Goal: Task Accomplishment & Management: Use online tool/utility

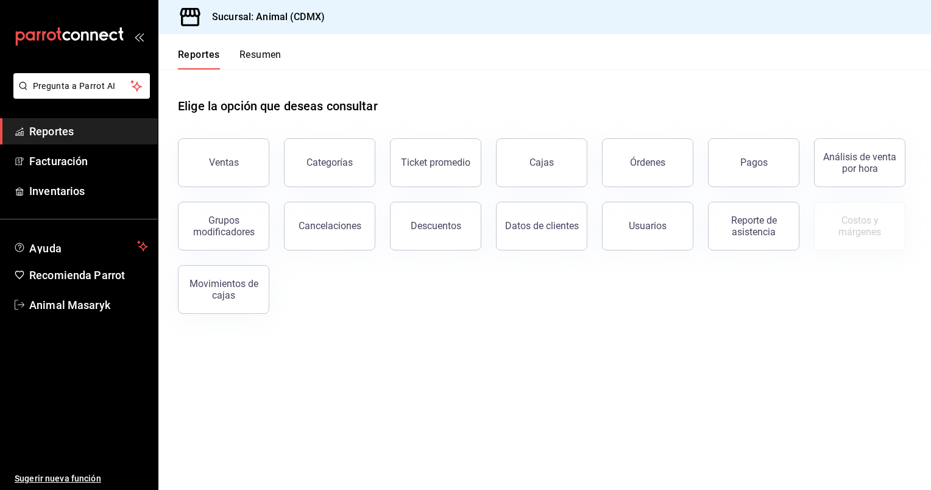
click at [244, 153] on button "Ventas" at bounding box center [223, 162] width 91 height 49
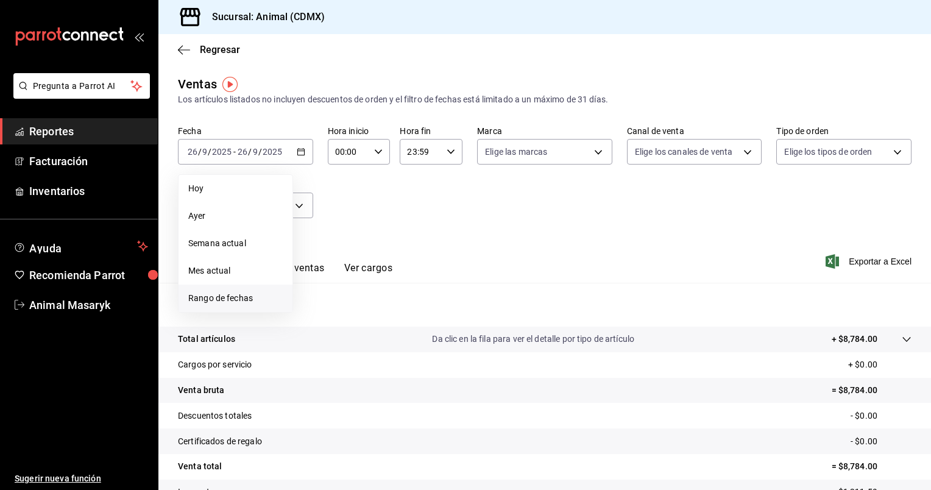
click at [212, 302] on span "Rango de fechas" at bounding box center [235, 298] width 94 height 13
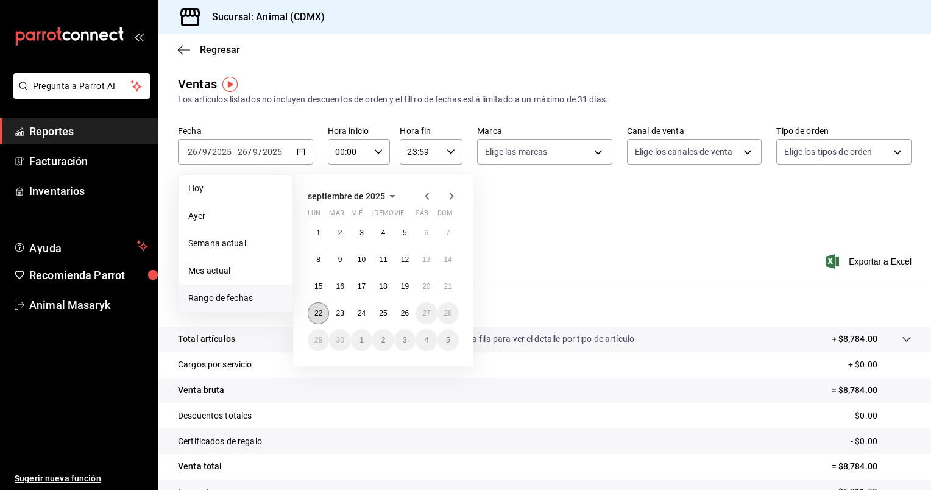
click at [318, 307] on button "22" at bounding box center [318, 313] width 21 height 22
click at [404, 316] on abbr "26" at bounding box center [405, 313] width 8 height 9
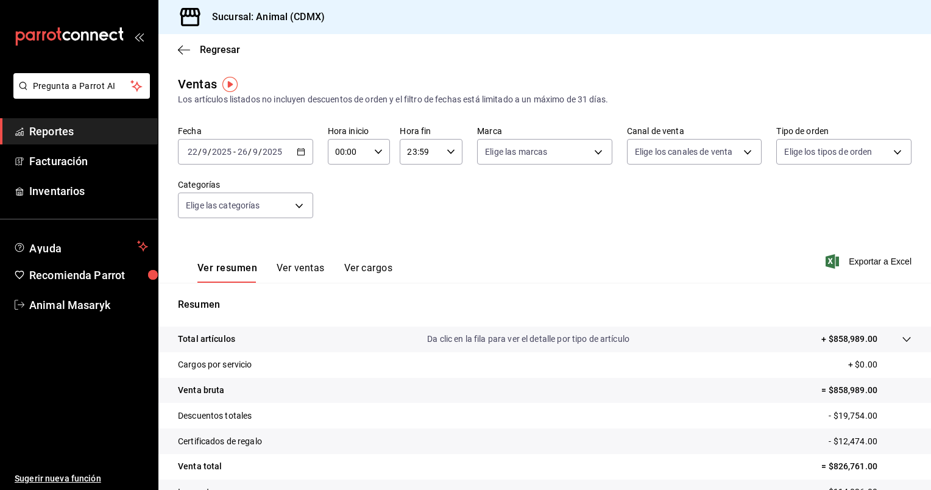
click at [378, 152] on icon "button" at bounding box center [378, 151] width 9 height 9
click at [341, 247] on span "05" at bounding box center [342, 249] width 12 height 10
type input "05:00"
click at [444, 150] on div at bounding box center [465, 245] width 931 height 490
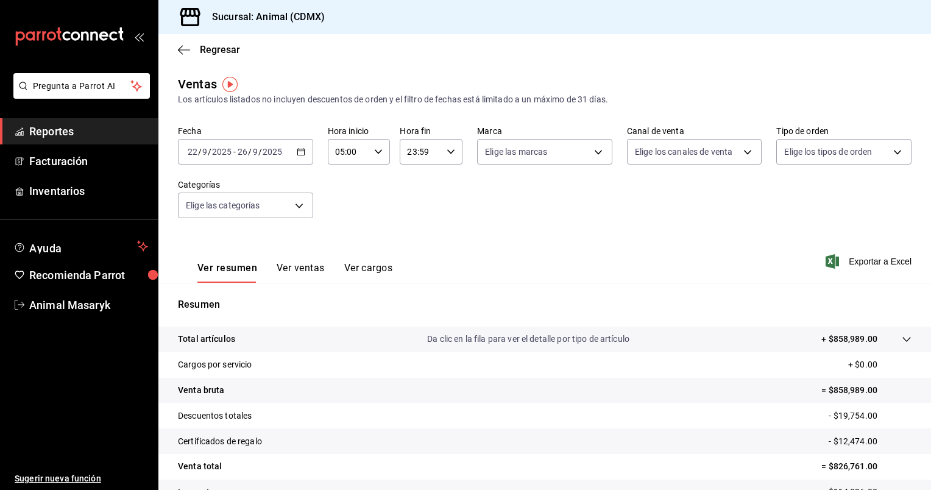
click at [447, 150] on \(Stroke\) "button" at bounding box center [450, 151] width 7 height 4
click at [412, 229] on button "05" at bounding box center [413, 232] width 26 height 24
click at [448, 184] on span "00" at bounding box center [444, 183] width 12 height 10
type input "05:00"
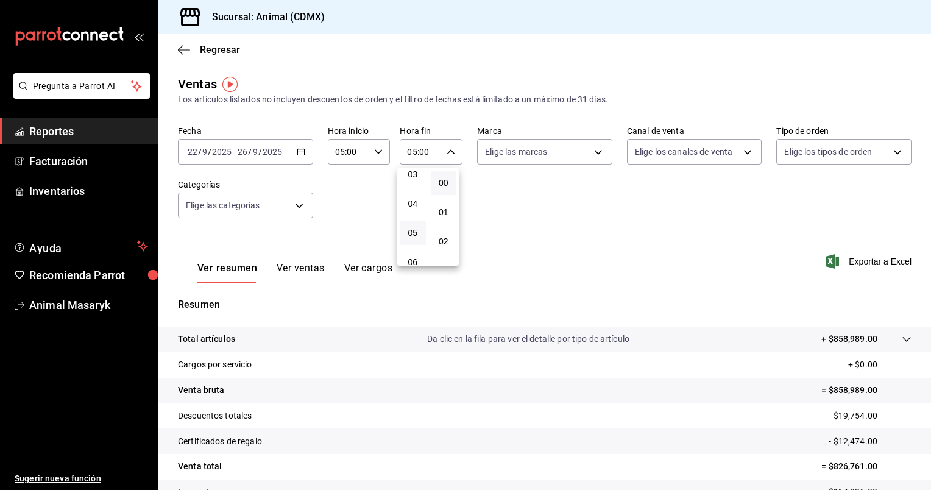
click at [591, 153] on div at bounding box center [465, 245] width 931 height 490
click at [591, 153] on body "Pregunta a Parrot AI Reportes Facturación Inventarios Ayuda Recomienda Parrot A…" at bounding box center [465, 245] width 931 height 490
click at [556, 195] on li "Ver todas" at bounding box center [540, 198] width 132 height 36
type input "cb0f6aec-1481-4e37-861c-bab9b3a65b14"
checkbox input "true"
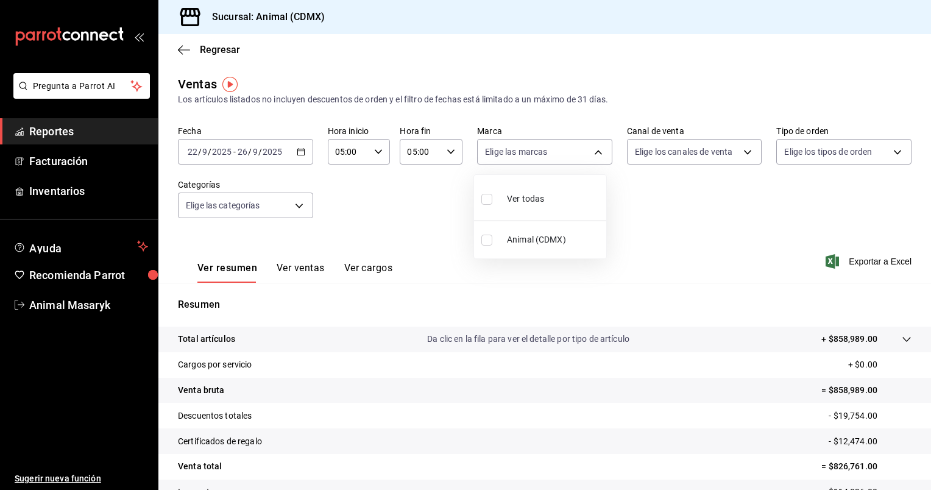
checkbox input "true"
click at [745, 155] on div at bounding box center [465, 245] width 931 height 490
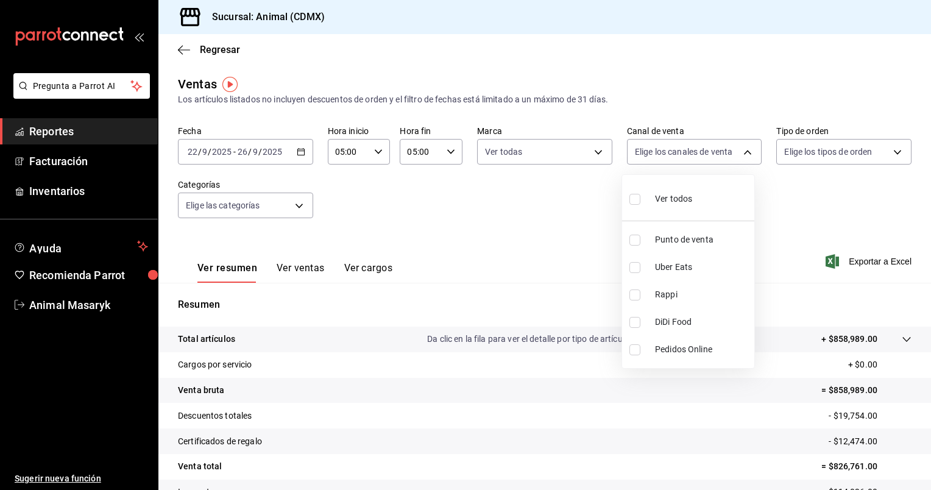
click at [745, 155] on body "Pregunta a Parrot AI Reportes Facturación Inventarios Ayuda Recomienda Parrot A…" at bounding box center [465, 245] width 931 height 490
click at [704, 188] on li "Ver todos" at bounding box center [688, 198] width 132 height 36
type input "PARROT,UBER_EATS,RAPPI,DIDI_FOOD,ONLINE"
checkbox input "true"
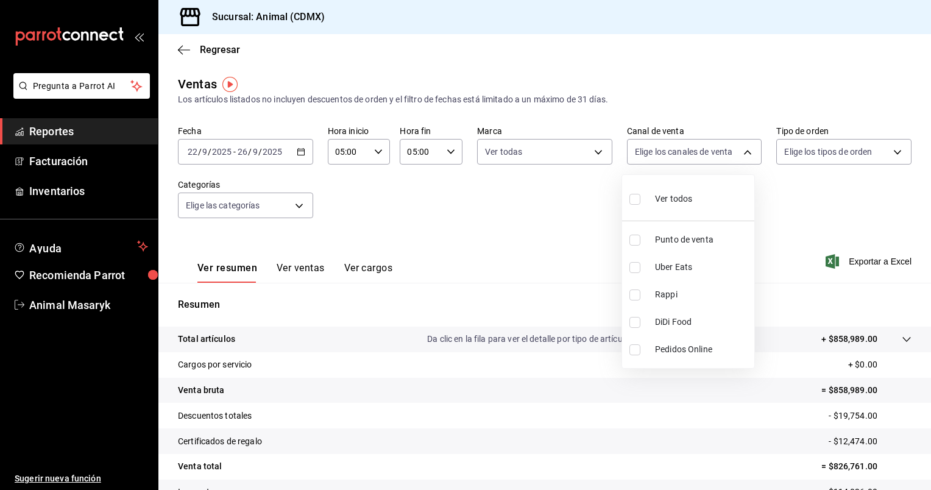
checkbox input "true"
click at [894, 153] on div at bounding box center [465, 245] width 931 height 490
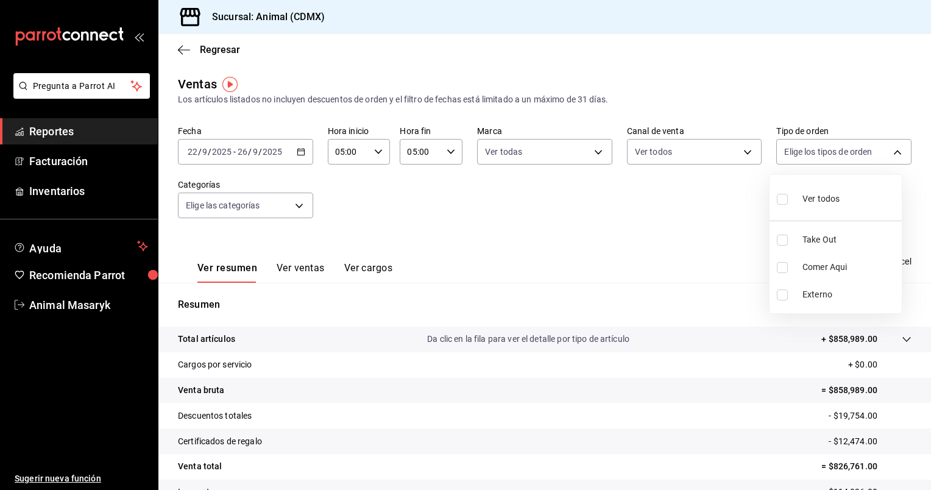
click at [894, 153] on body "Pregunta a Parrot AI Reportes Facturación Inventarios Ayuda Recomienda Parrot A…" at bounding box center [465, 245] width 931 height 490
click at [849, 184] on li "Ver todos" at bounding box center [835, 198] width 132 height 36
type input "ad44a823-99d3-4372-a913-4cf57f2a9ac0,b8ee5ff1-85c8-4a81-aa51-555e6c8ba0c6,EXTER…"
checkbox input "true"
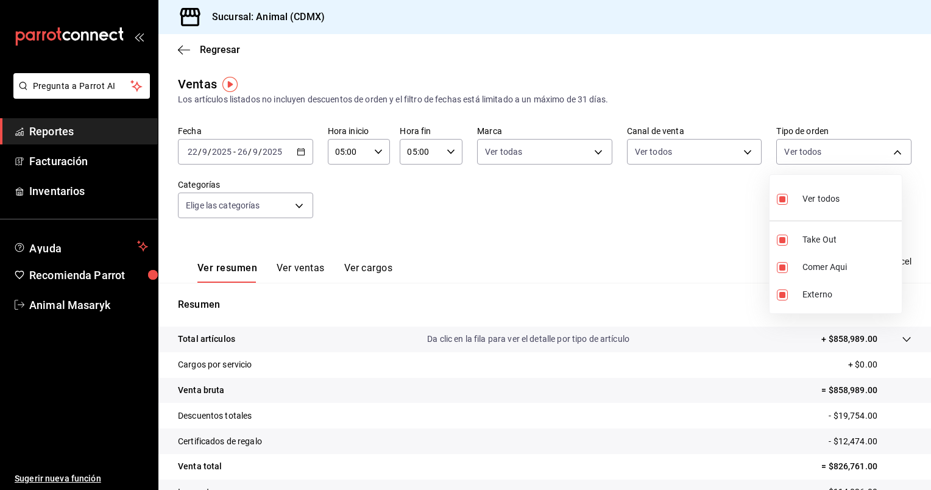
checkbox input "true"
click at [297, 209] on div at bounding box center [465, 245] width 931 height 490
click at [297, 209] on body "Pregunta a Parrot AI Reportes Facturación Inventarios Ayuda Recomienda Parrot A…" at bounding box center [465, 245] width 931 height 490
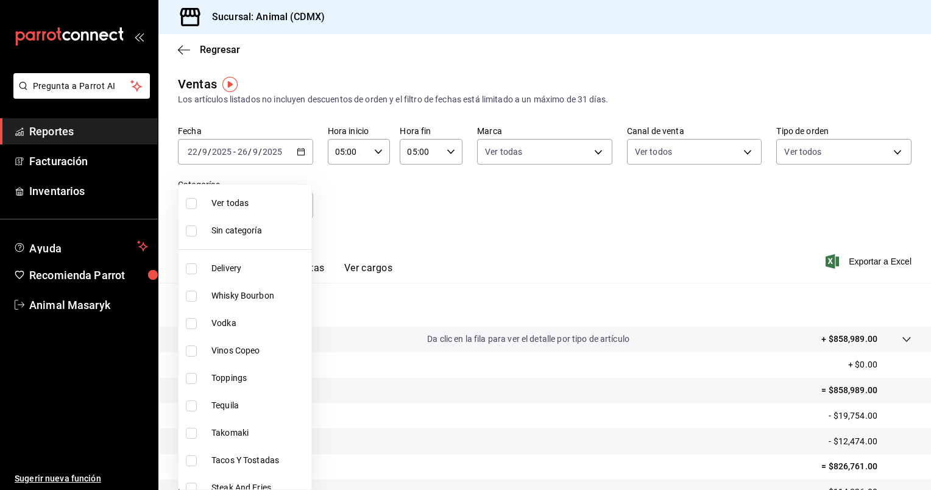
click at [281, 207] on span "Ver todas" at bounding box center [258, 203] width 95 height 13
type input "281688af-6220-48ae-86b9-ca5e6f63eb3e,2ffeebaa-176c-4024-95f8-553ffecca8da,37769…"
checkbox input "true"
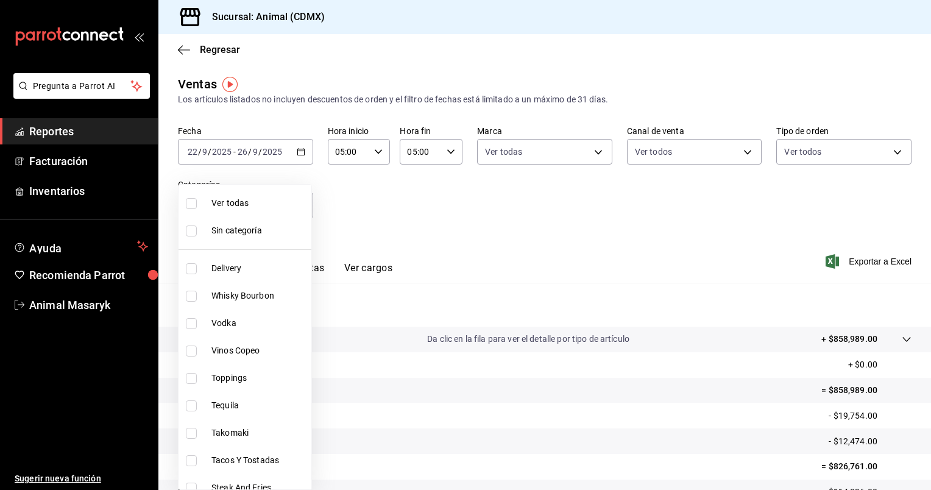
checkbox input "true"
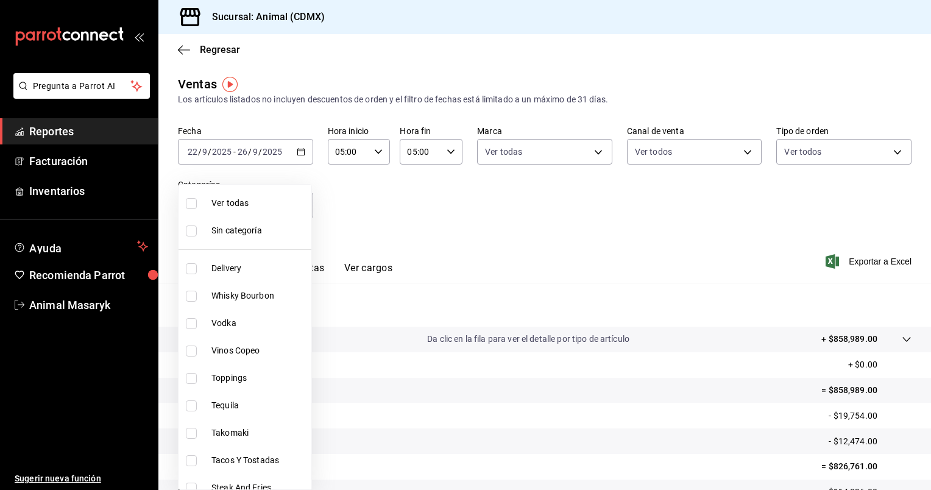
checkbox input "true"
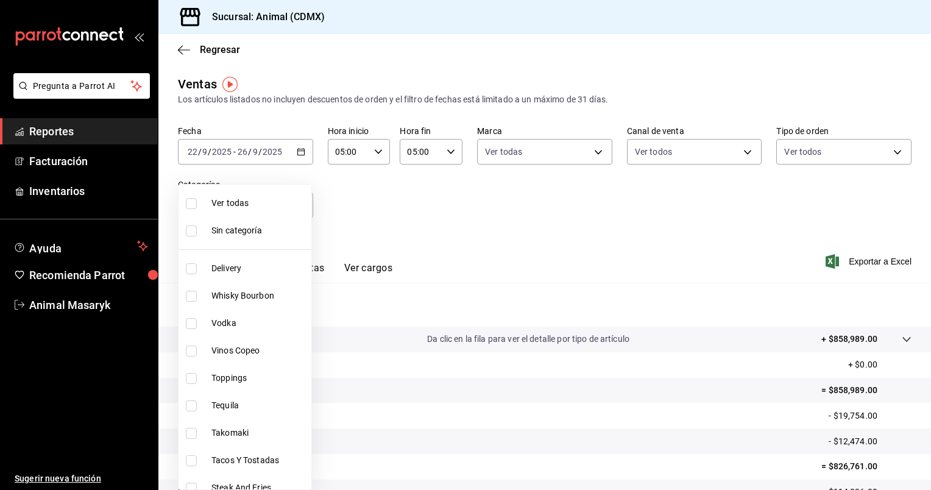
checkbox input "true"
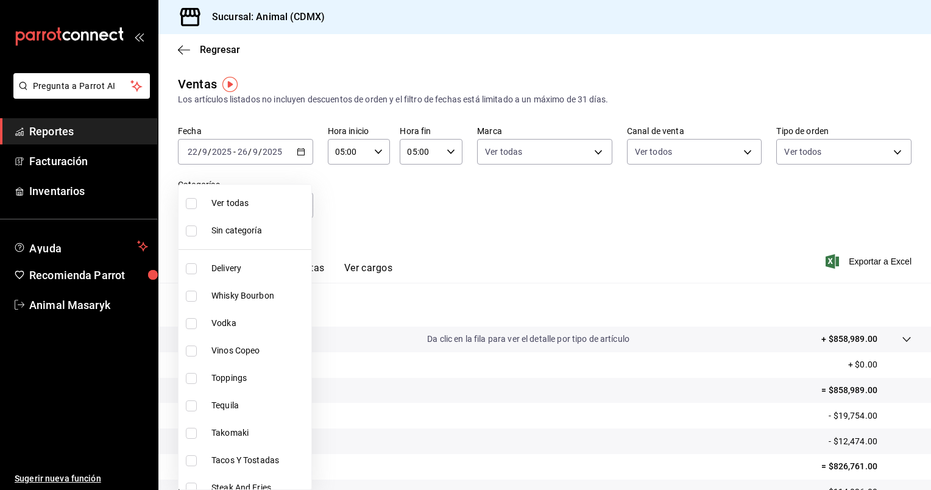
checkbox input "true"
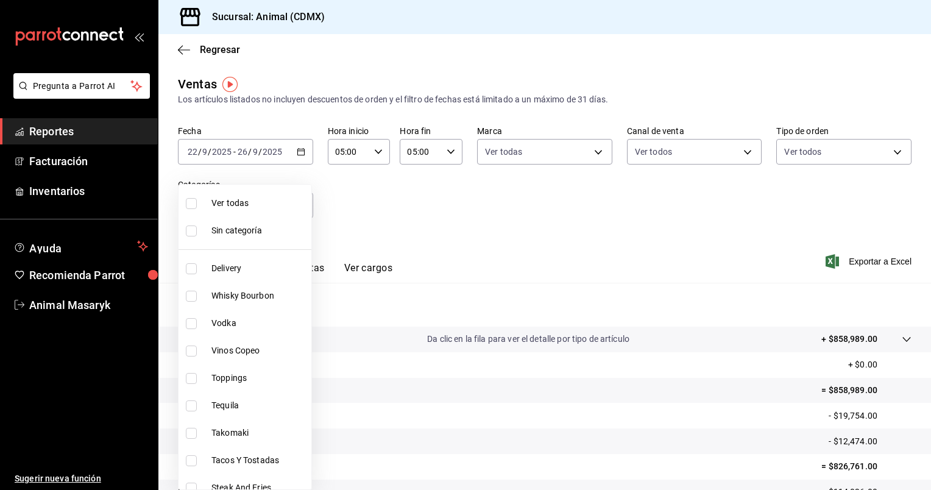
checkbox input "true"
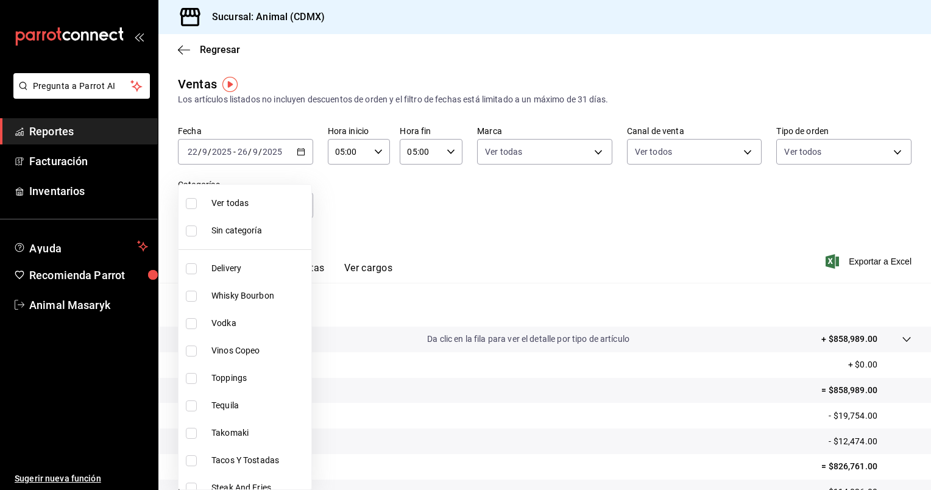
checkbox input "true"
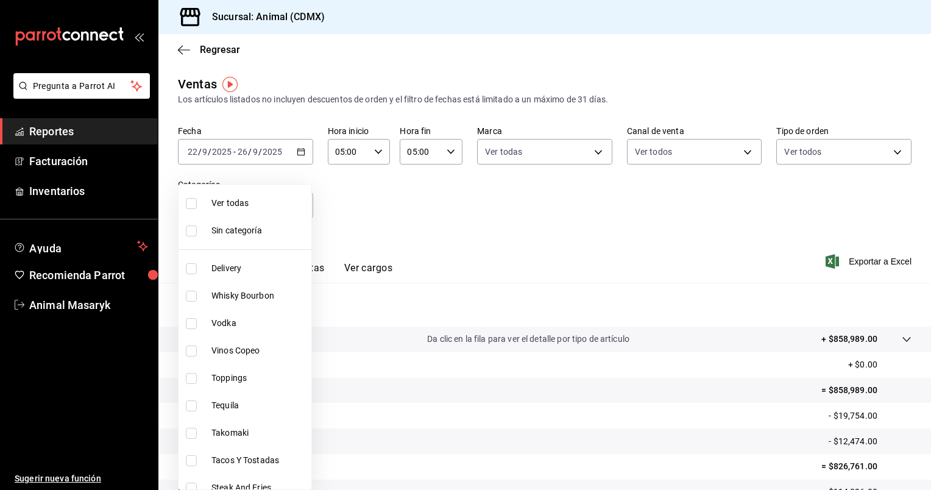
checkbox input "true"
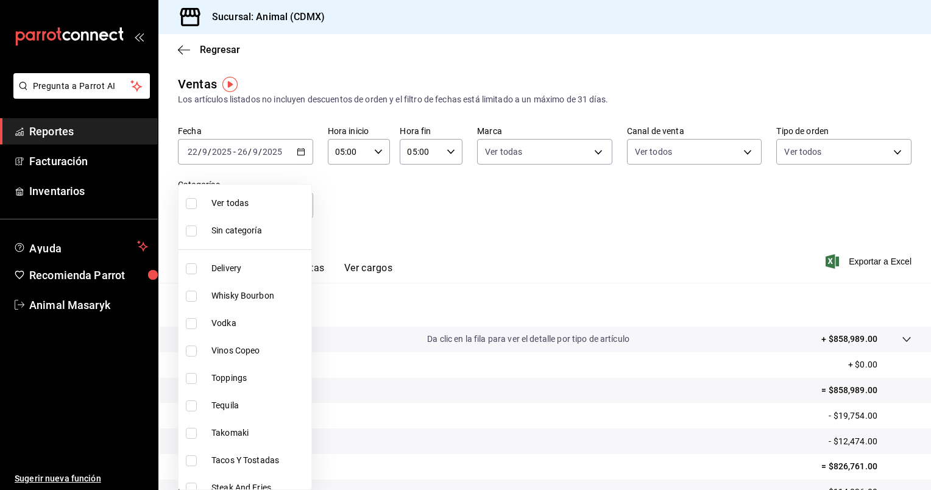
checkbox input "true"
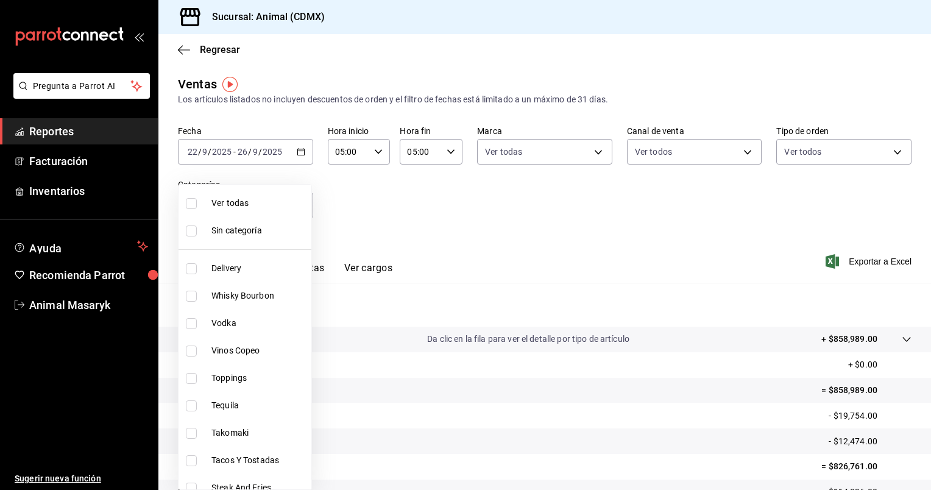
checkbox input "true"
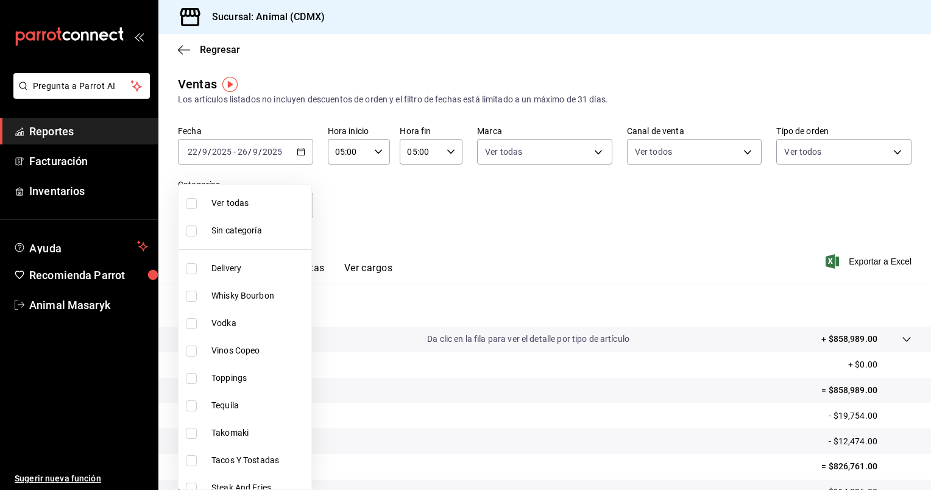
checkbox input "true"
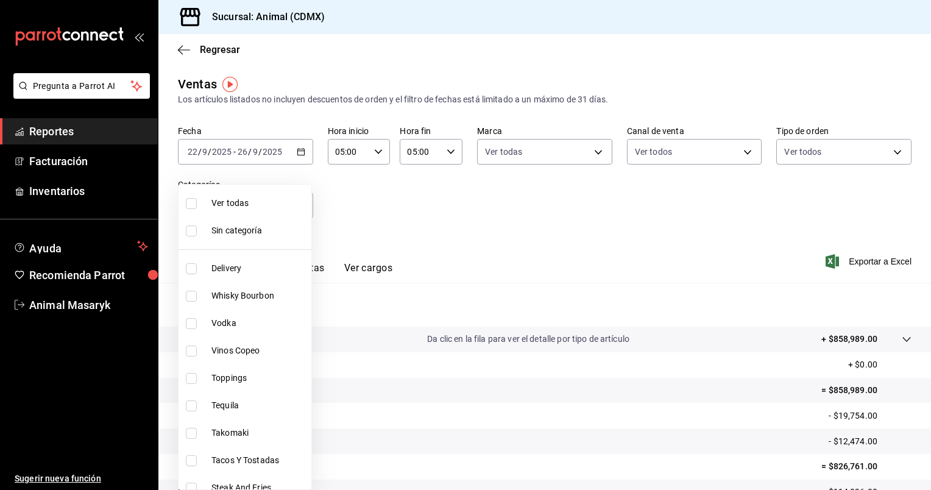
checkbox input "true"
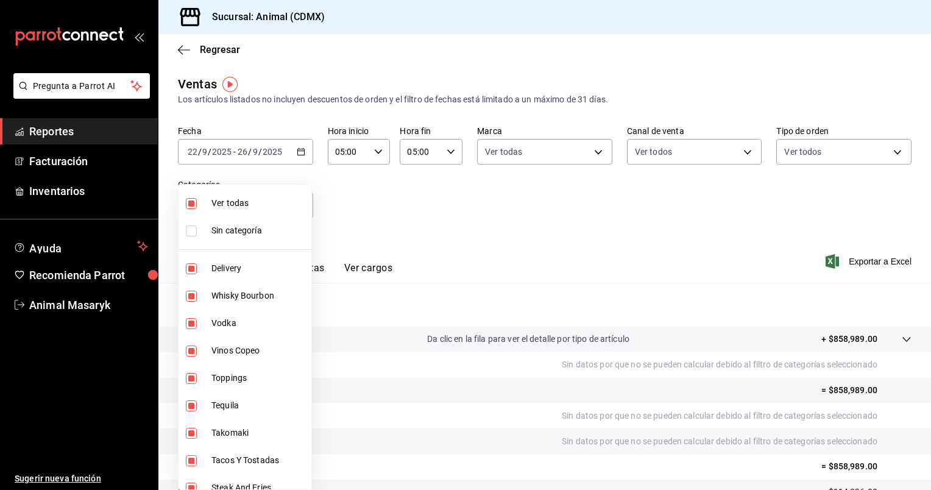
click at [443, 232] on div at bounding box center [465, 245] width 931 height 490
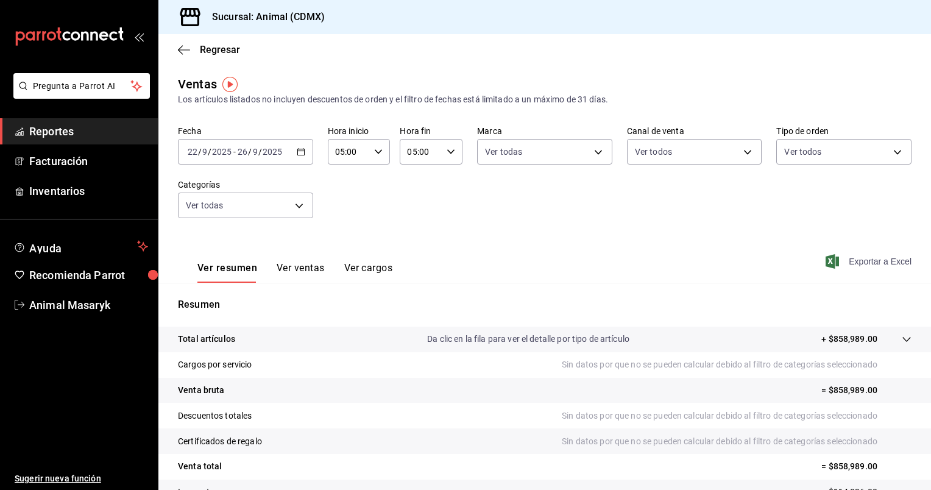
click at [844, 258] on span "Exportar a Excel" at bounding box center [869, 261] width 83 height 15
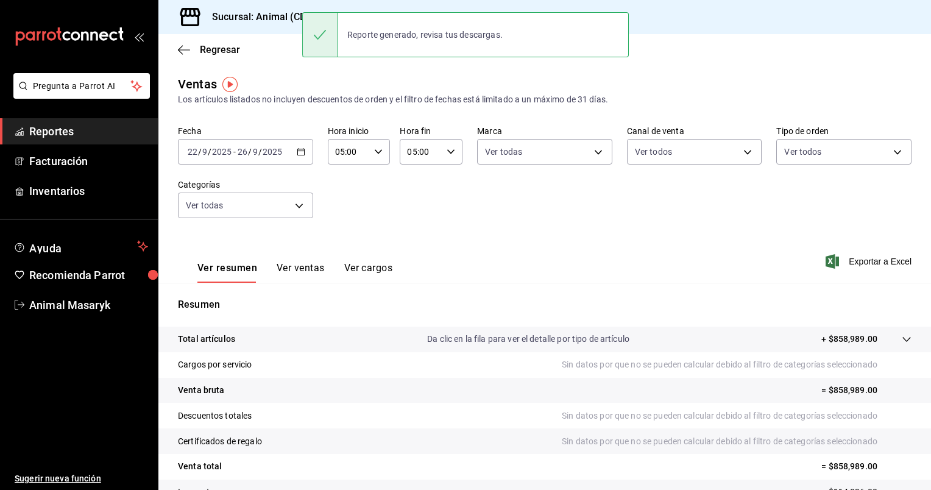
click at [300, 143] on div "[DATE] [DATE] - [DATE] [DATE]" at bounding box center [245, 152] width 135 height 26
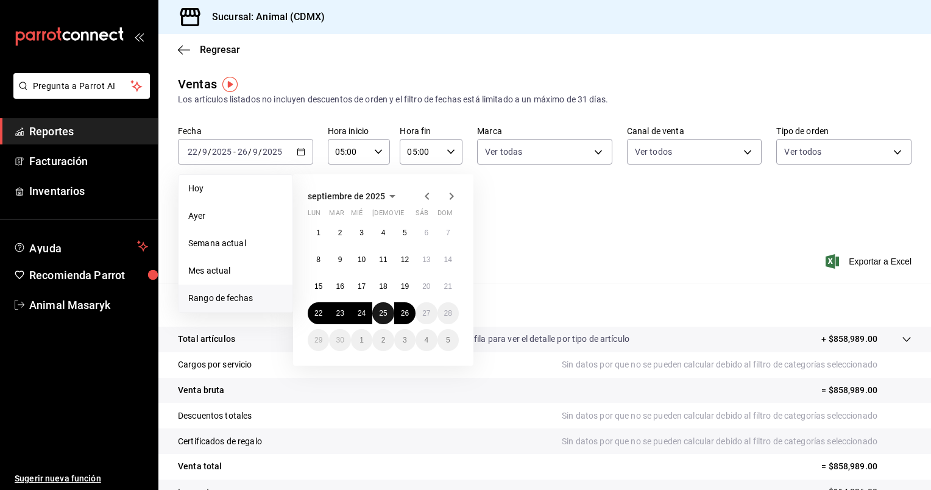
click at [375, 314] on button "25" at bounding box center [382, 313] width 21 height 22
click at [410, 315] on button "26" at bounding box center [404, 313] width 21 height 22
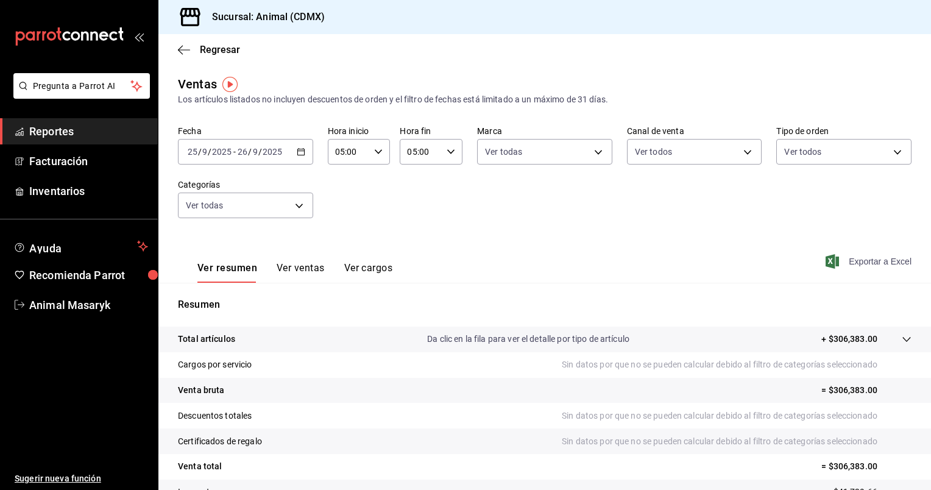
click at [861, 268] on span "Exportar a Excel" at bounding box center [869, 261] width 83 height 15
